Goal: Task Accomplishment & Management: Manage account settings

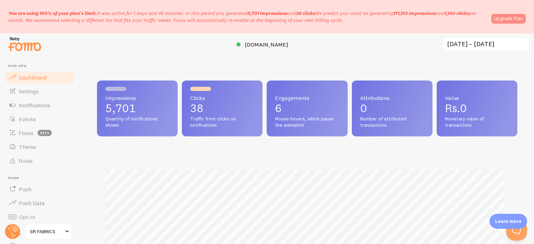
click at [507, 19] on link "Upgrade Plan" at bounding box center [508, 19] width 34 height 10
click at [29, 93] on span "Settings" at bounding box center [29, 91] width 20 height 7
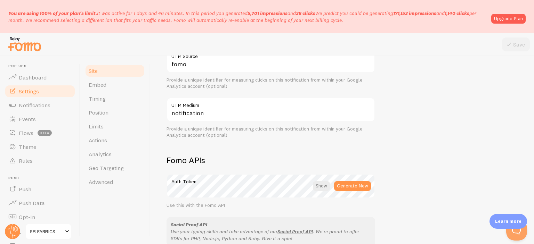
scroll to position [348, 0]
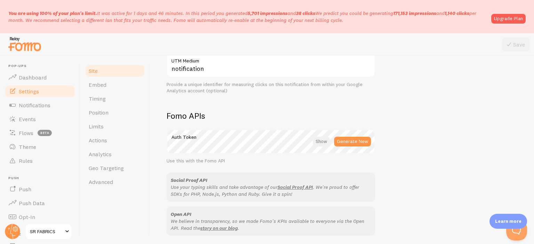
click at [322, 141] on div at bounding box center [321, 142] width 17 height 10
click at [322, 141] on div at bounding box center [321, 142] width 15 height 10
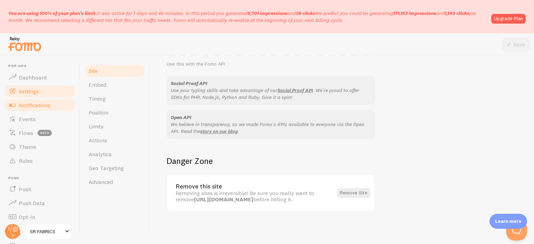
click at [35, 107] on span "Notifications" at bounding box center [35, 105] width 32 height 7
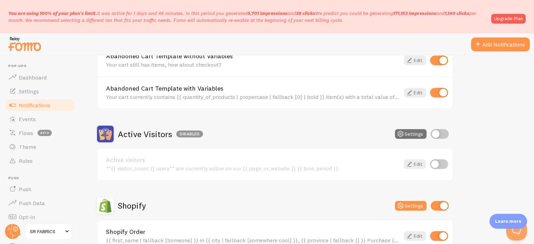
scroll to position [104, 0]
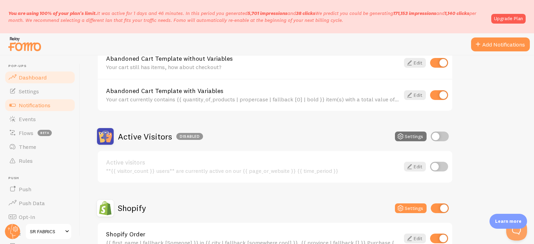
click at [34, 76] on span "Dashboard" at bounding box center [33, 77] width 28 height 7
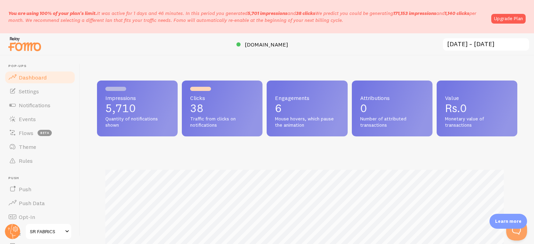
click at [503, 13] on div "You are using 100% of your plan's limit. It was active for 1 days and 46 minute…" at bounding box center [266, 17] width 517 height 14
click at [504, 17] on link "Upgrade Plan" at bounding box center [508, 19] width 34 height 10
